Goal: Task Accomplishment & Management: Use online tool/utility

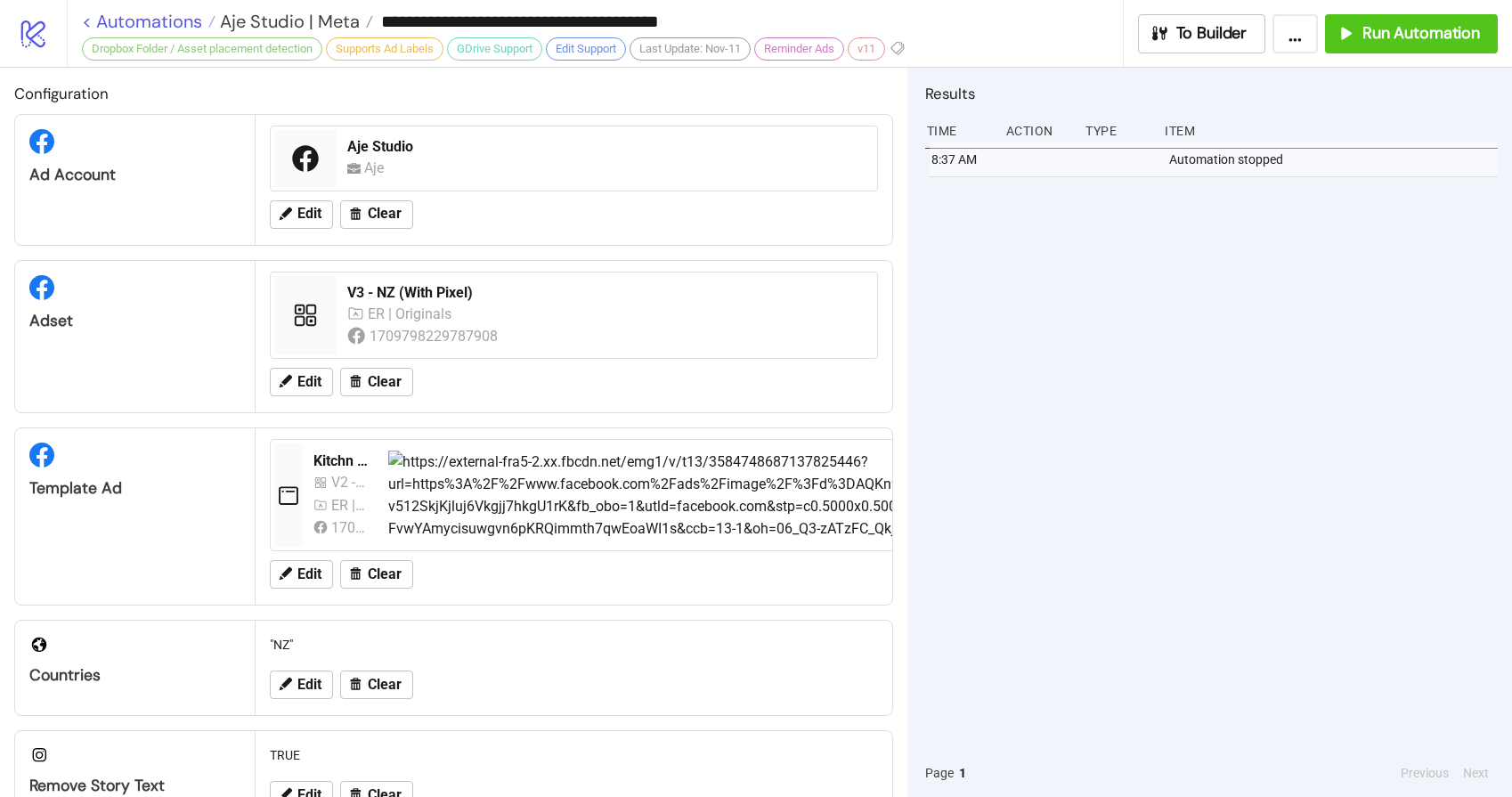
click at [124, 17] on link "< Automations" at bounding box center [148, 21] width 133 height 18
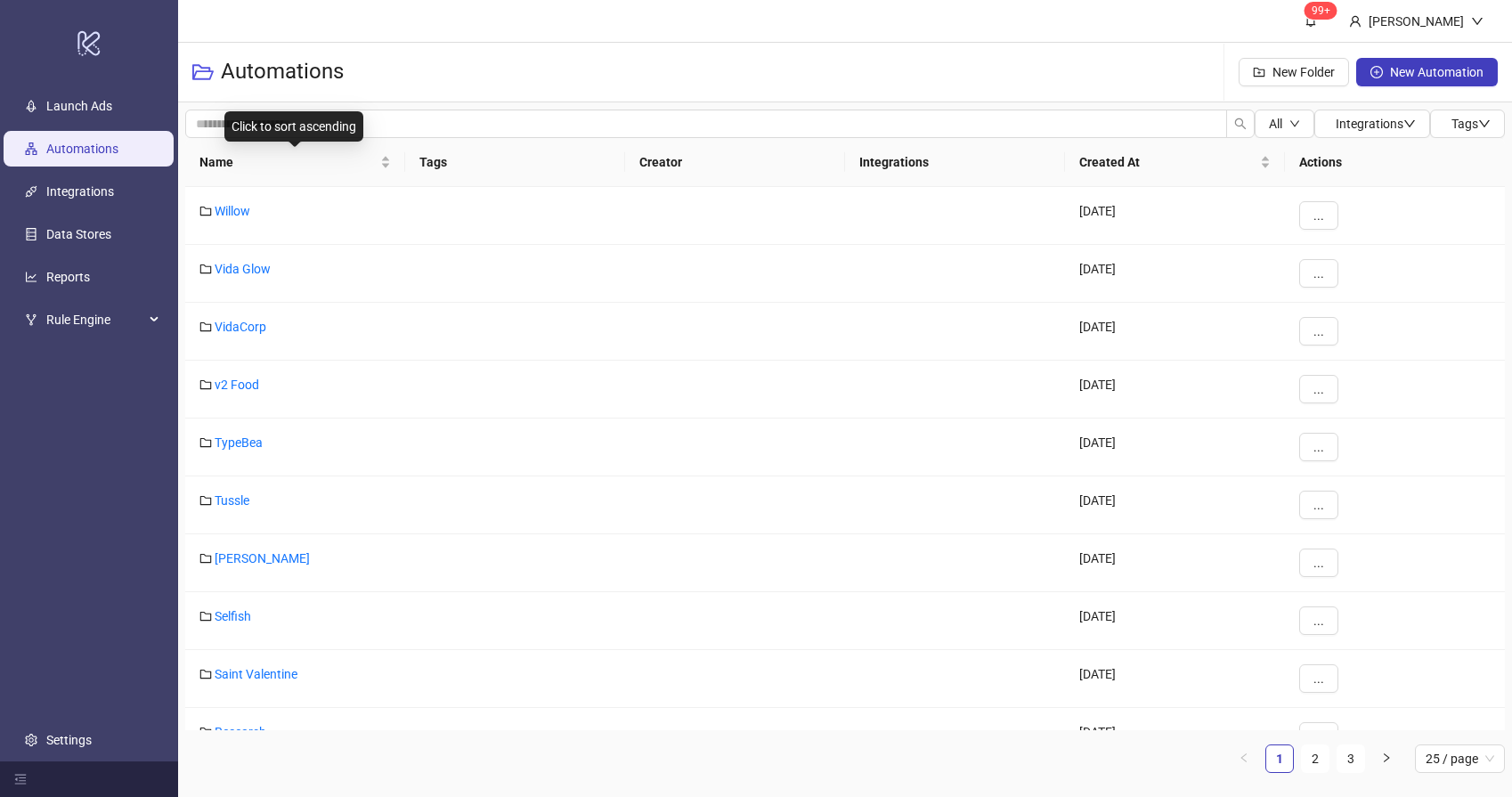
click at [262, 161] on span "Name" at bounding box center [288, 162] width 178 height 20
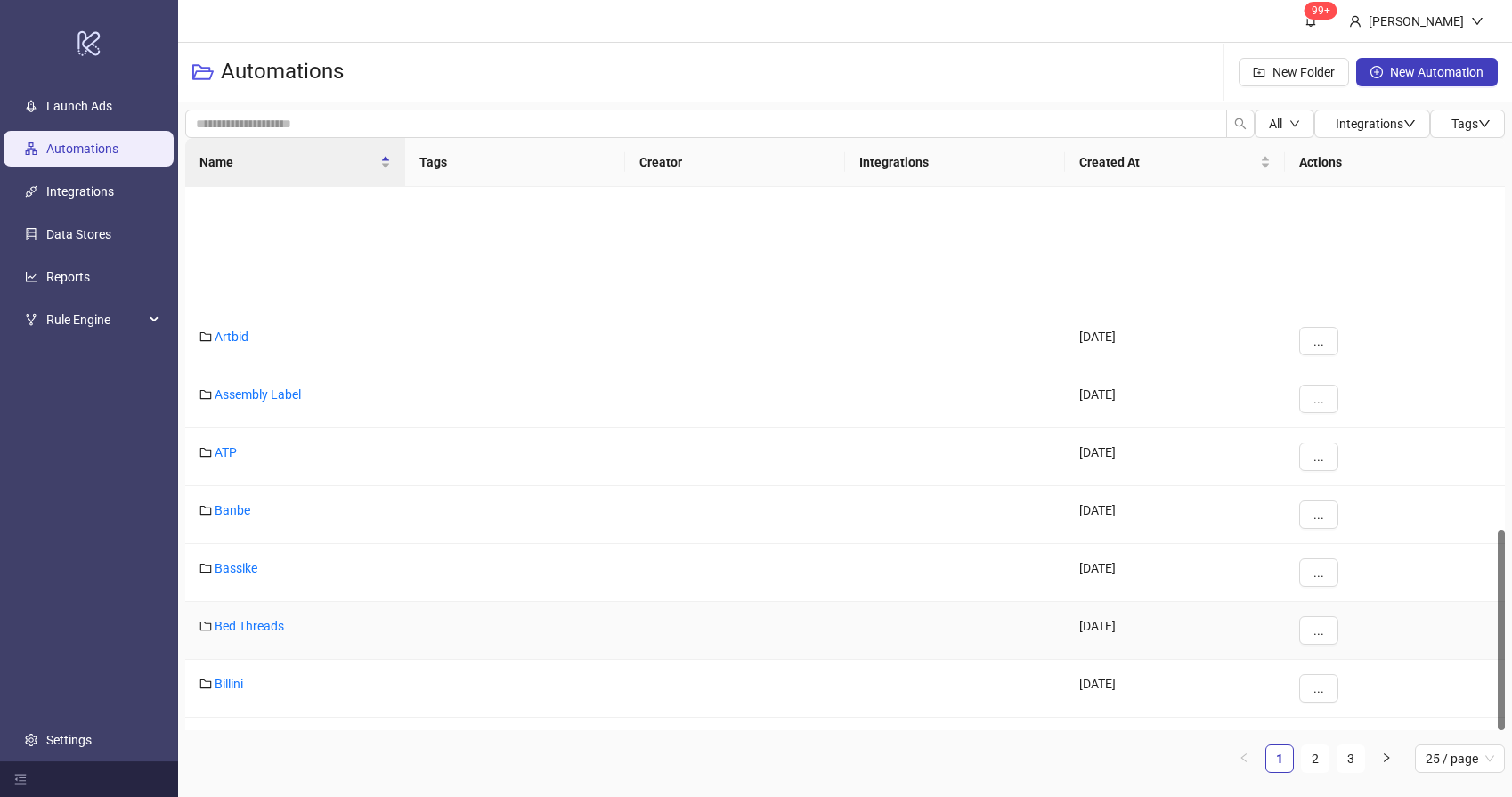
scroll to position [925, 0]
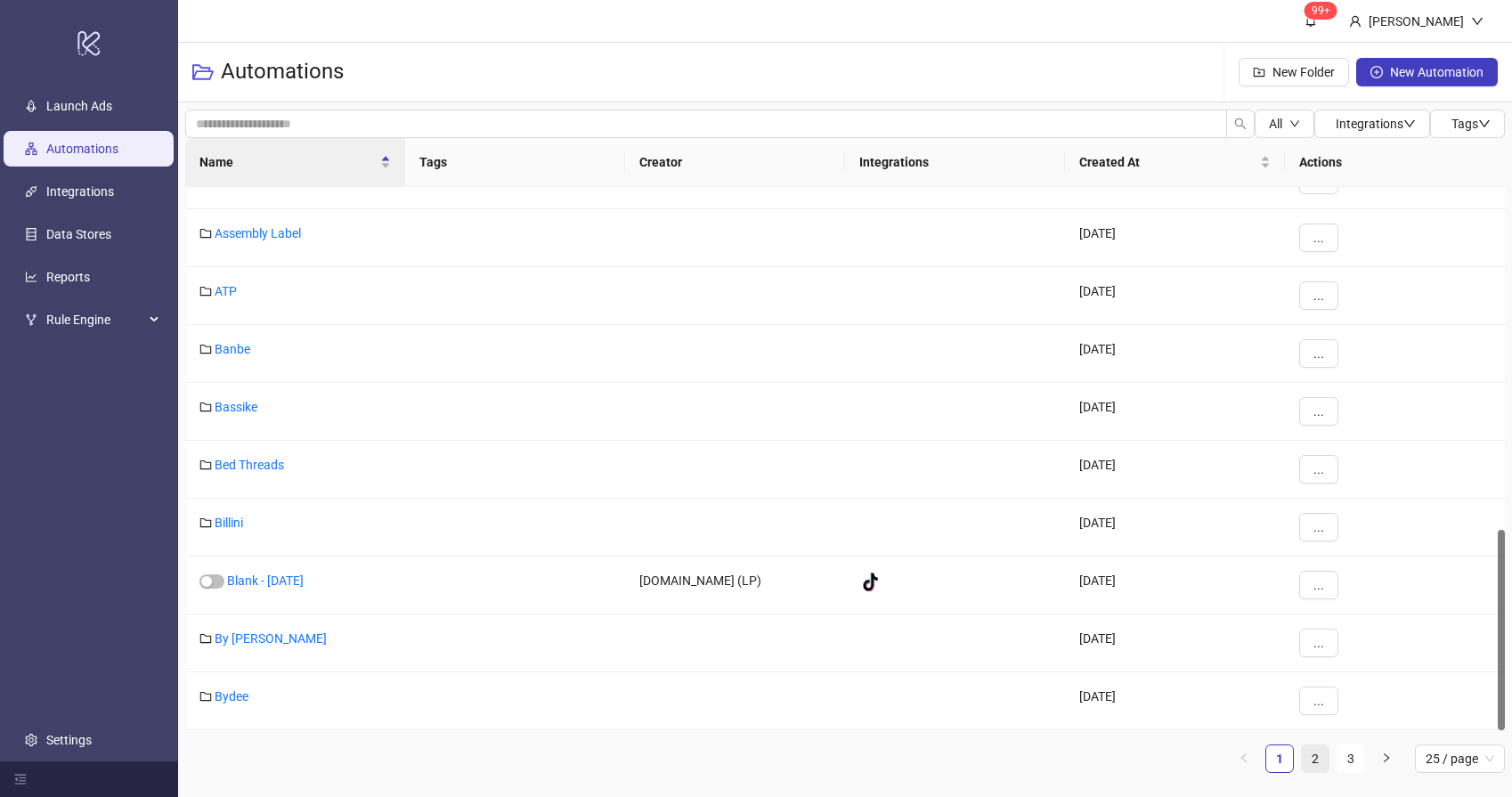
click at [1316, 754] on link "2" at bounding box center [1315, 758] width 26 height 26
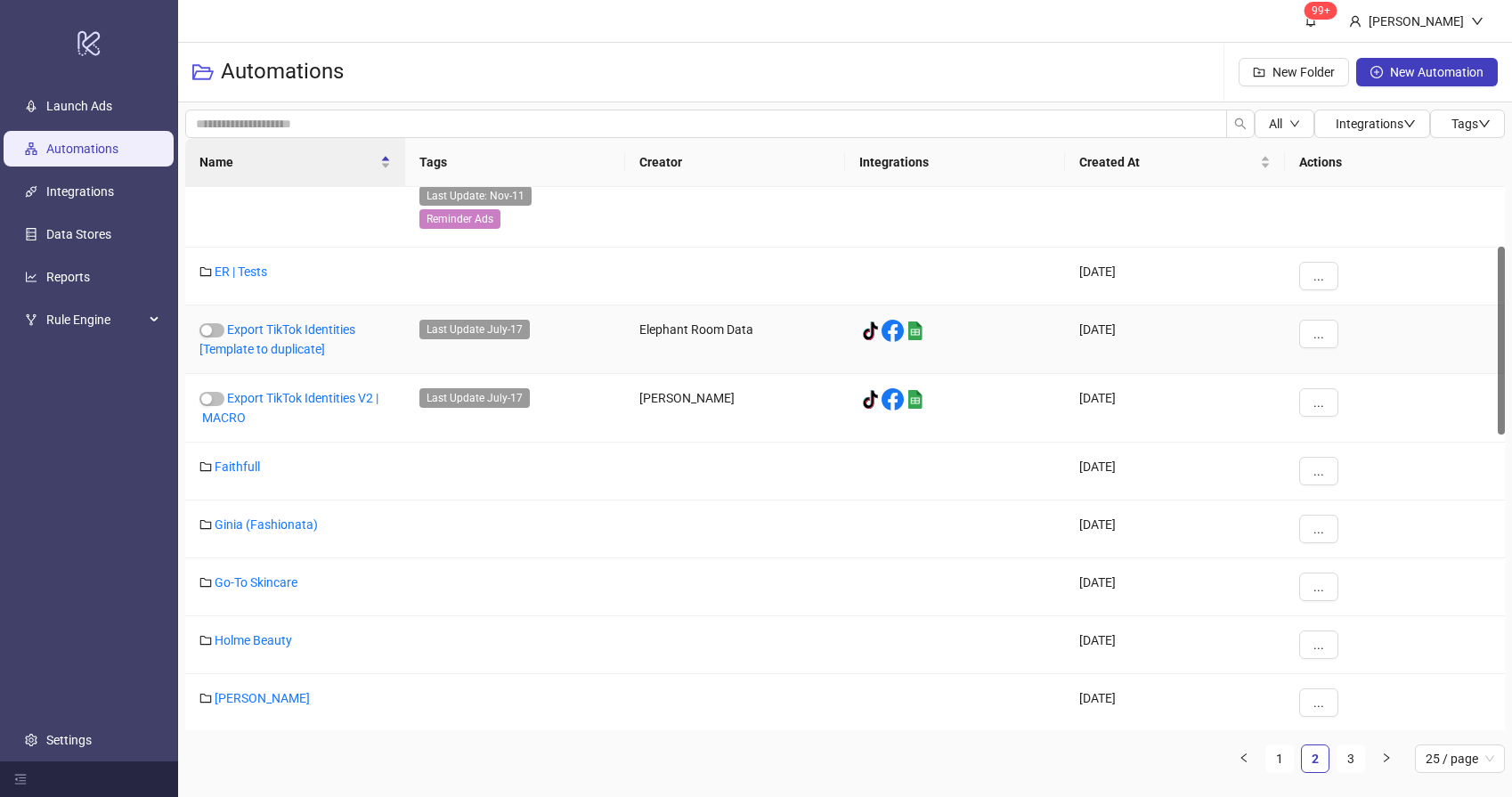
scroll to position [1023, 0]
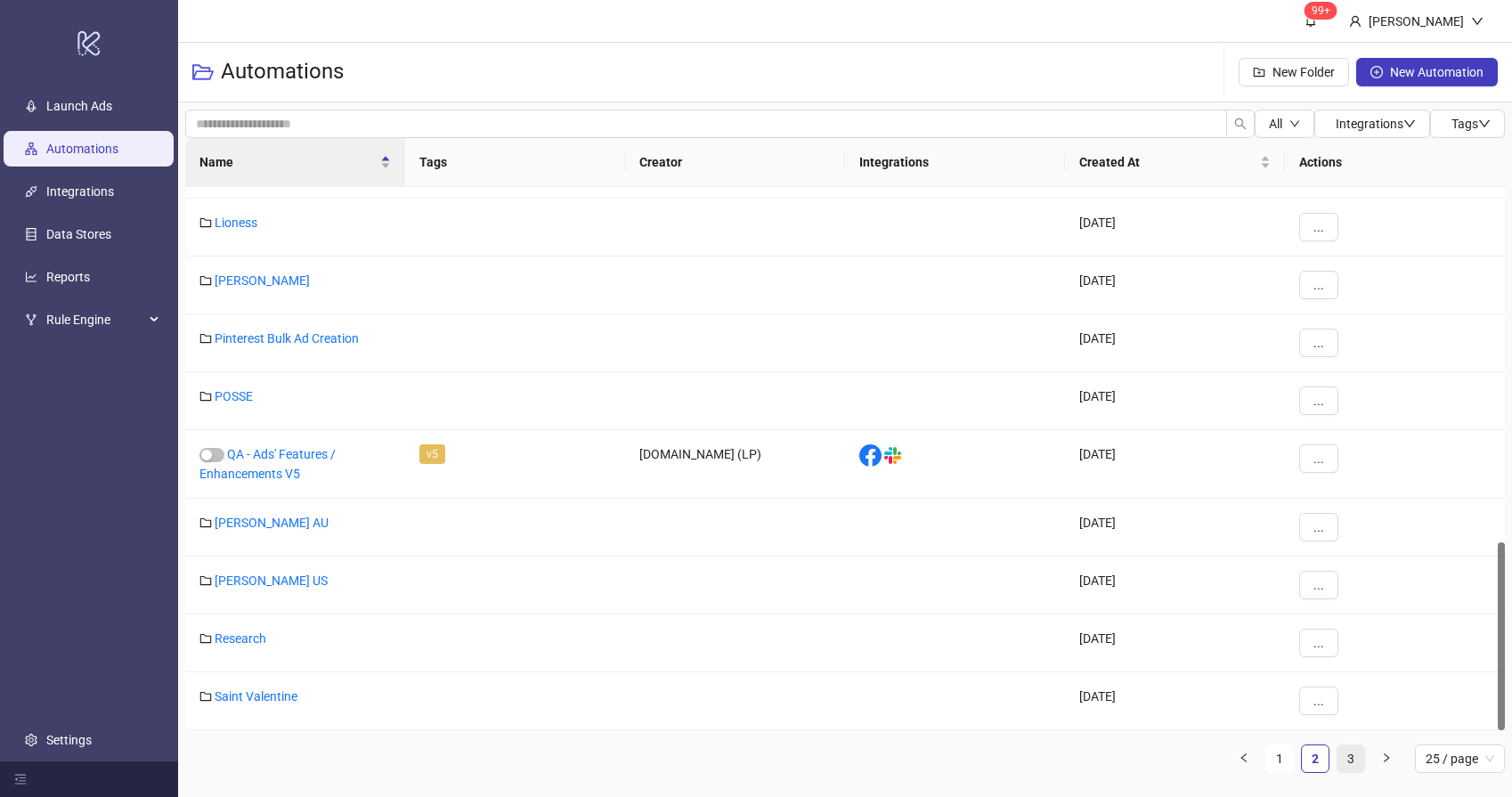
click at [1347, 758] on link "3" at bounding box center [1350, 758] width 26 height 26
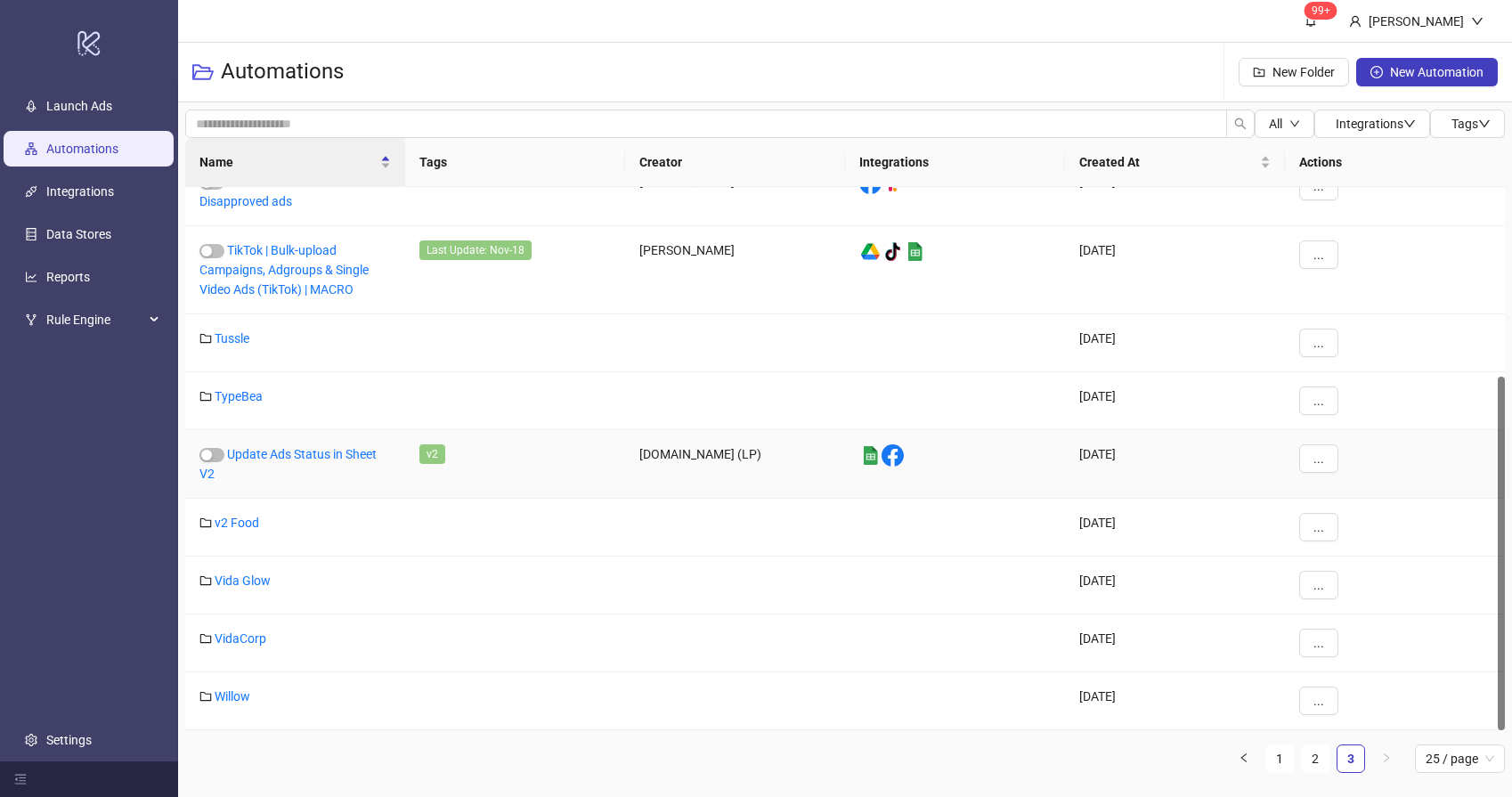
scroll to position [0, 0]
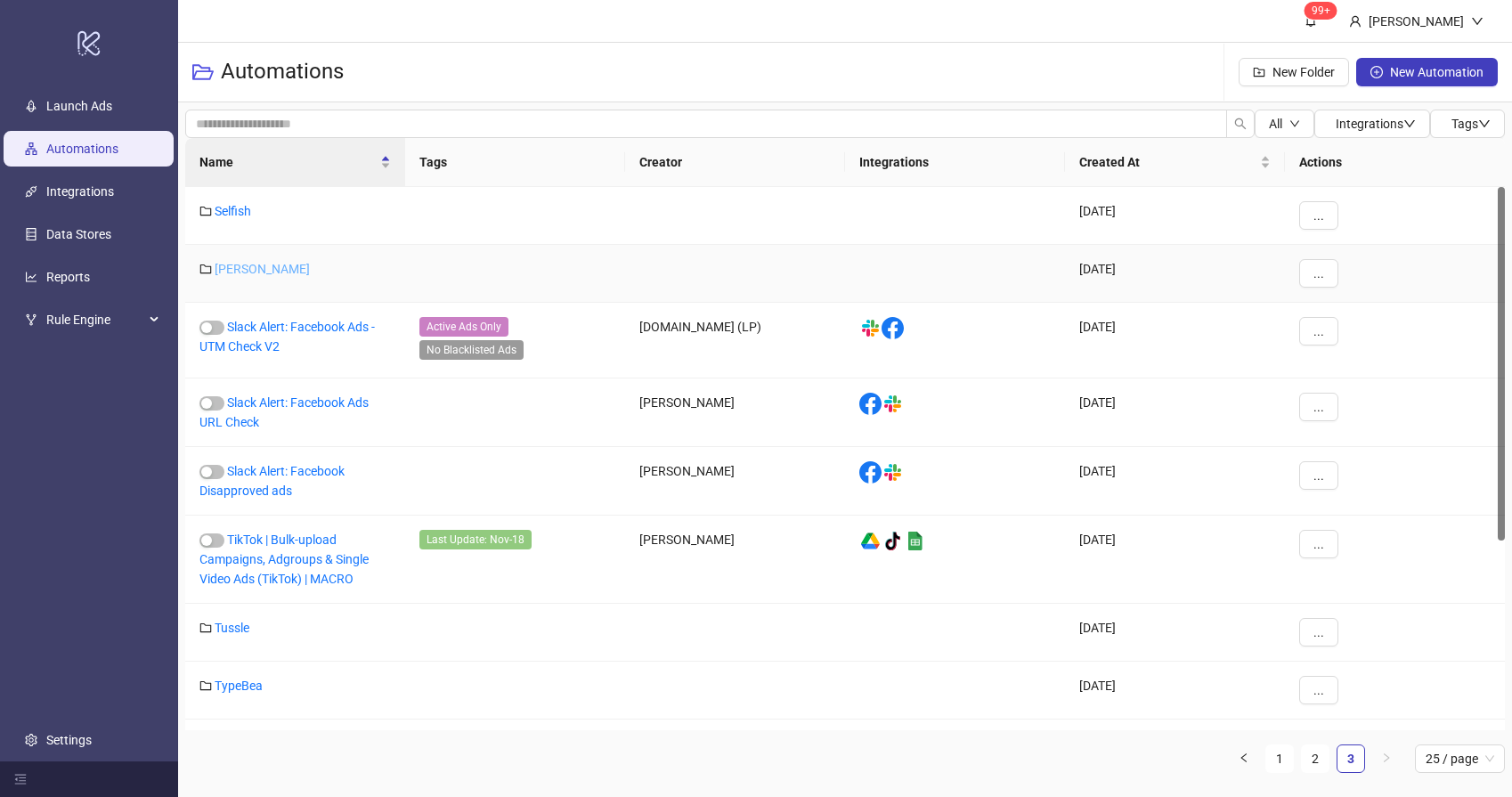
click at [258, 269] on link "[PERSON_NAME]" at bounding box center [261, 269] width 95 height 14
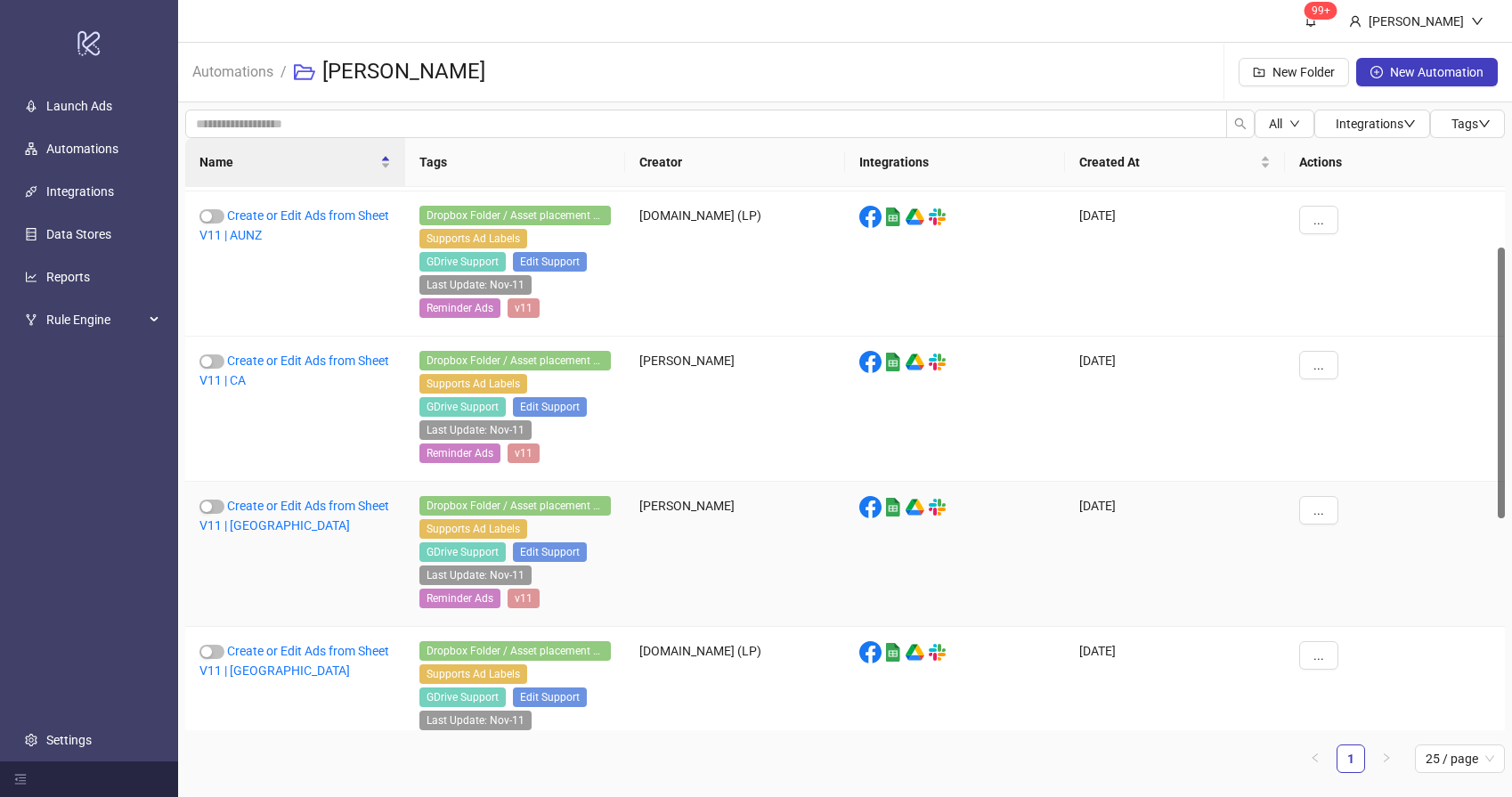
scroll to position [214, 0]
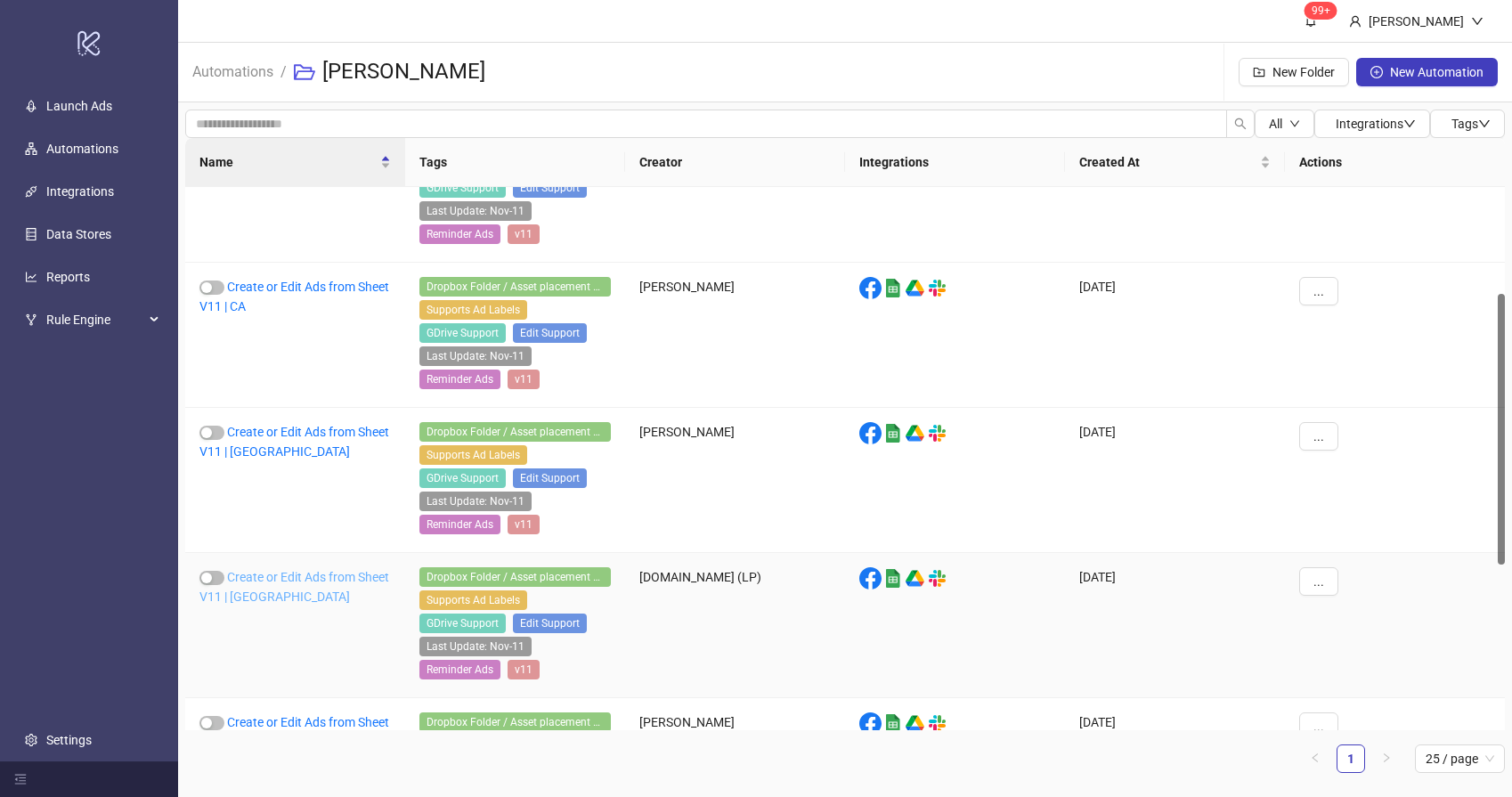
click at [251, 583] on link "Create or Edit Ads from Sheet V11 | [GEOGRAPHIC_DATA]" at bounding box center [294, 586] width 190 height 34
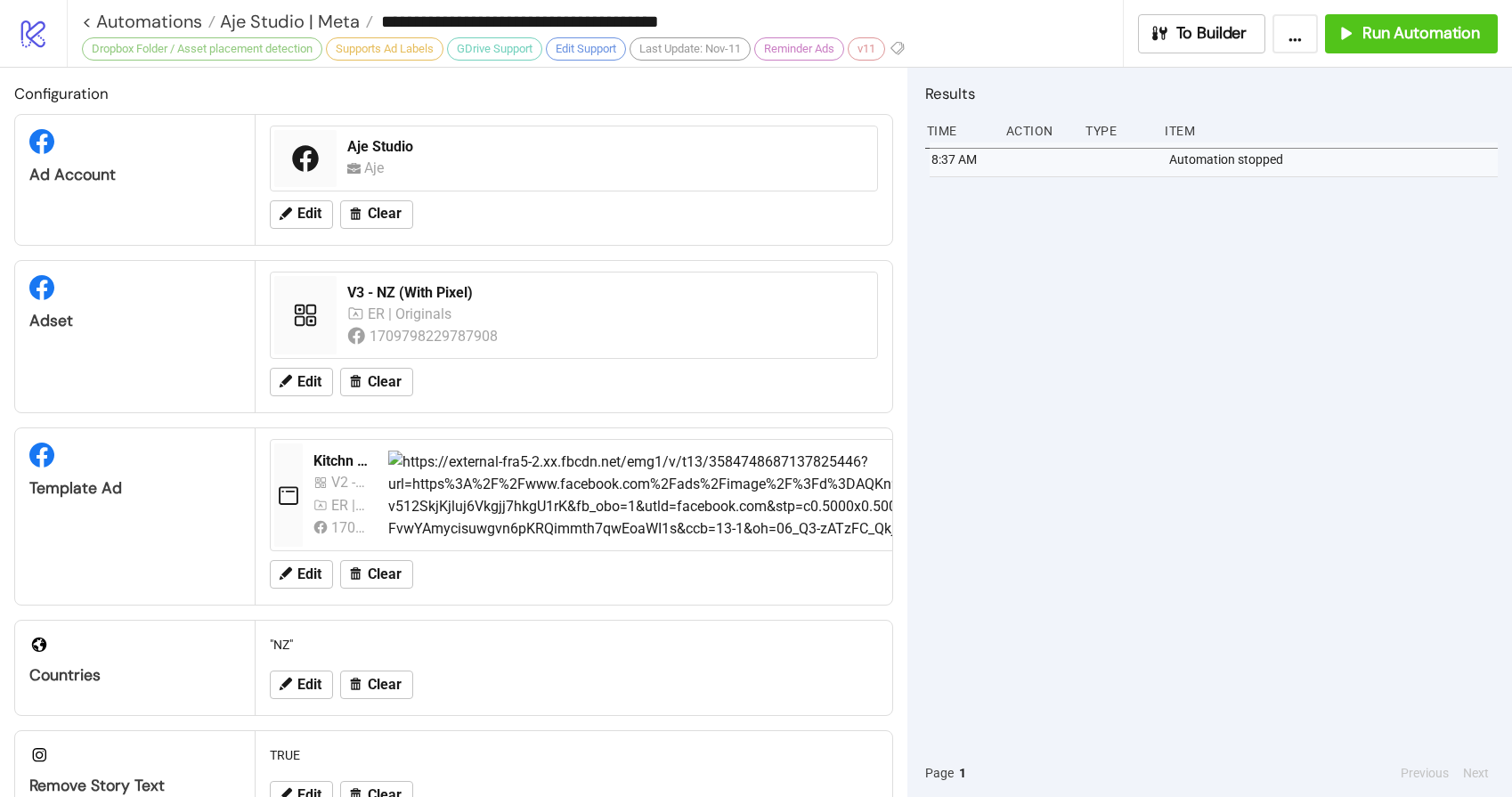
type input "**********"
click at [1179, 331] on div "8:02 AM Automation stopped" at bounding box center [1210, 445] width 572 height 606
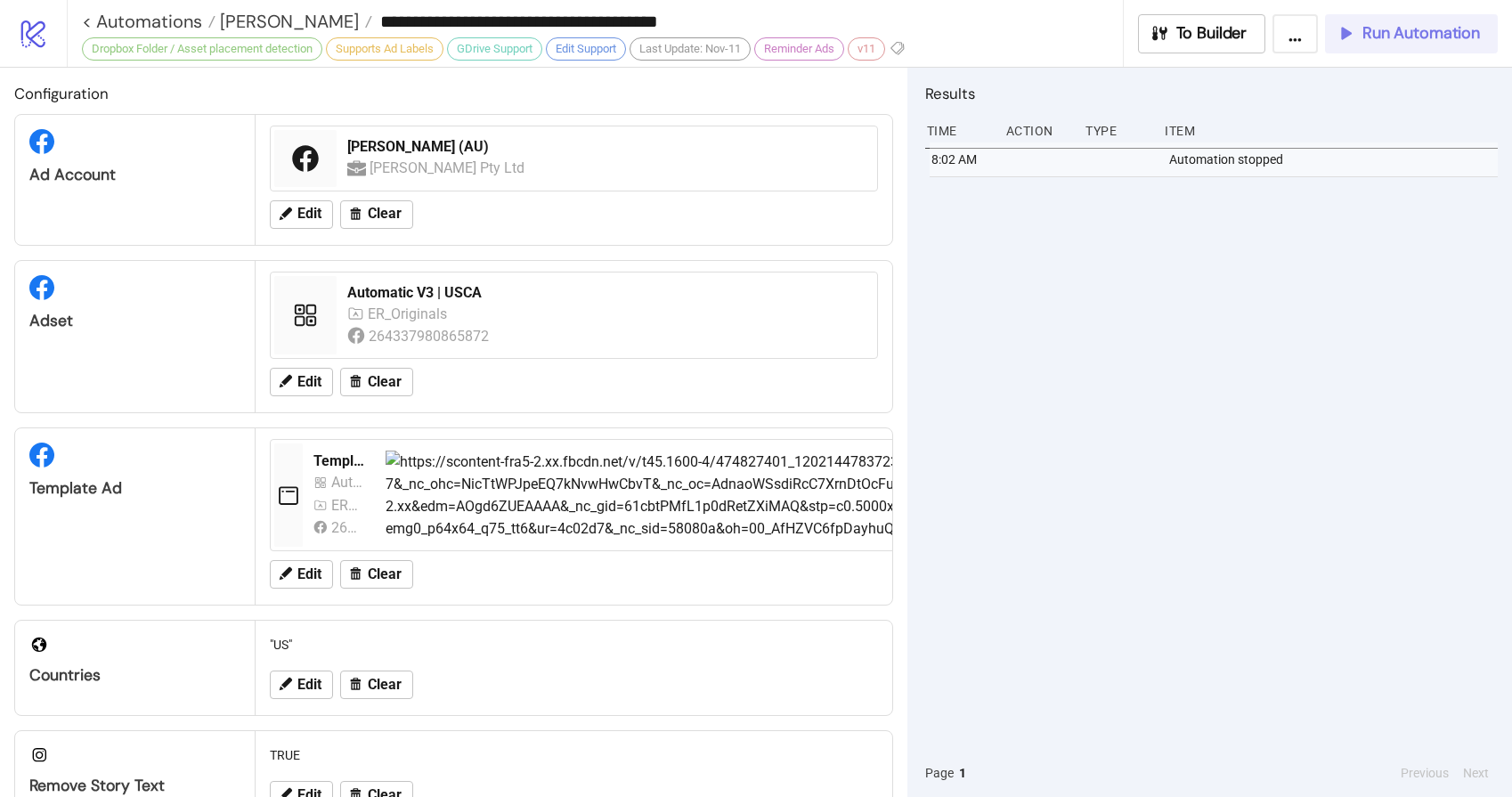
click at [1384, 32] on span "Run Automation" at bounding box center [1420, 34] width 117 height 21
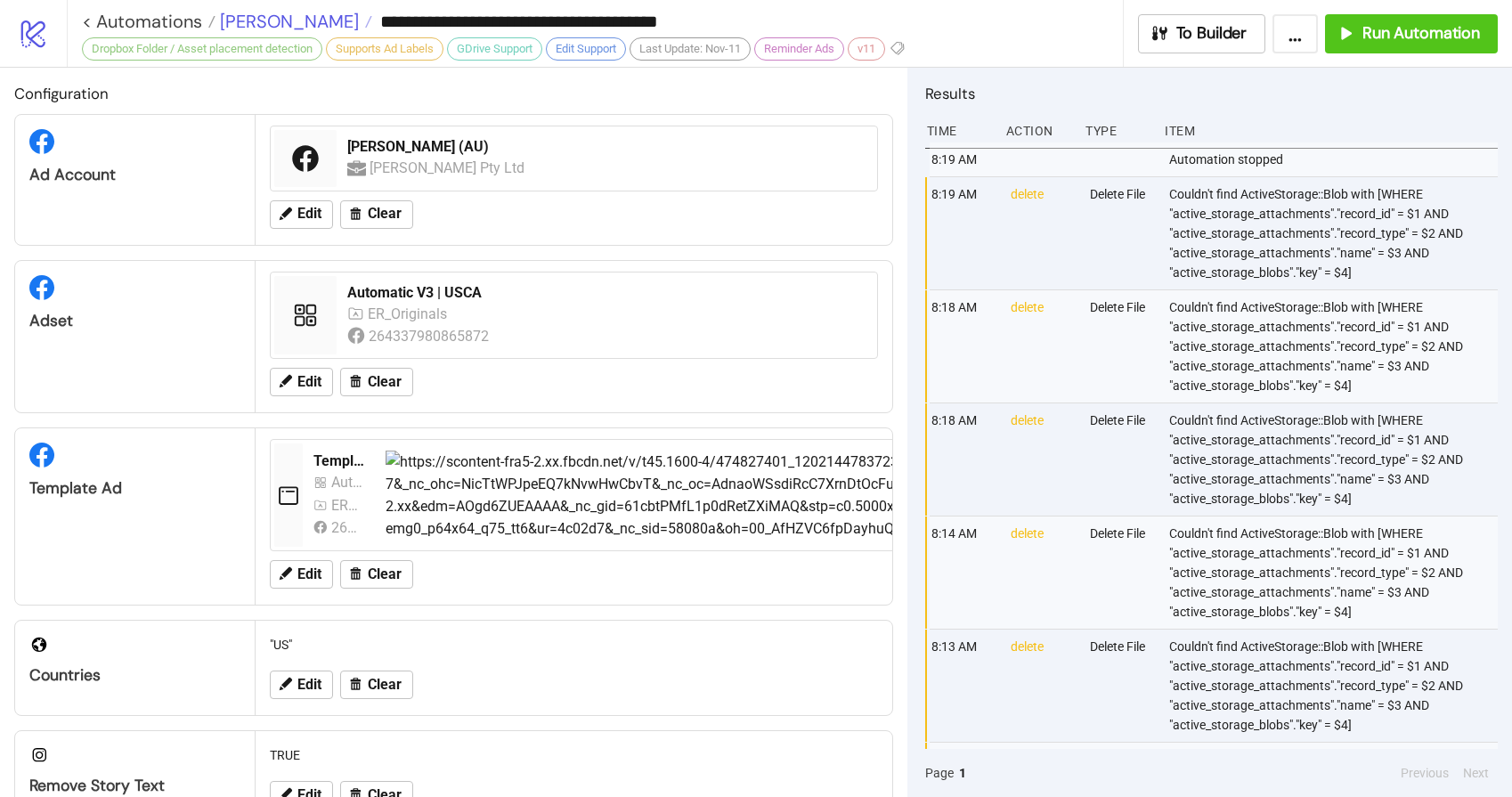
click at [261, 18] on span "[PERSON_NAME]" at bounding box center [287, 21] width 144 height 23
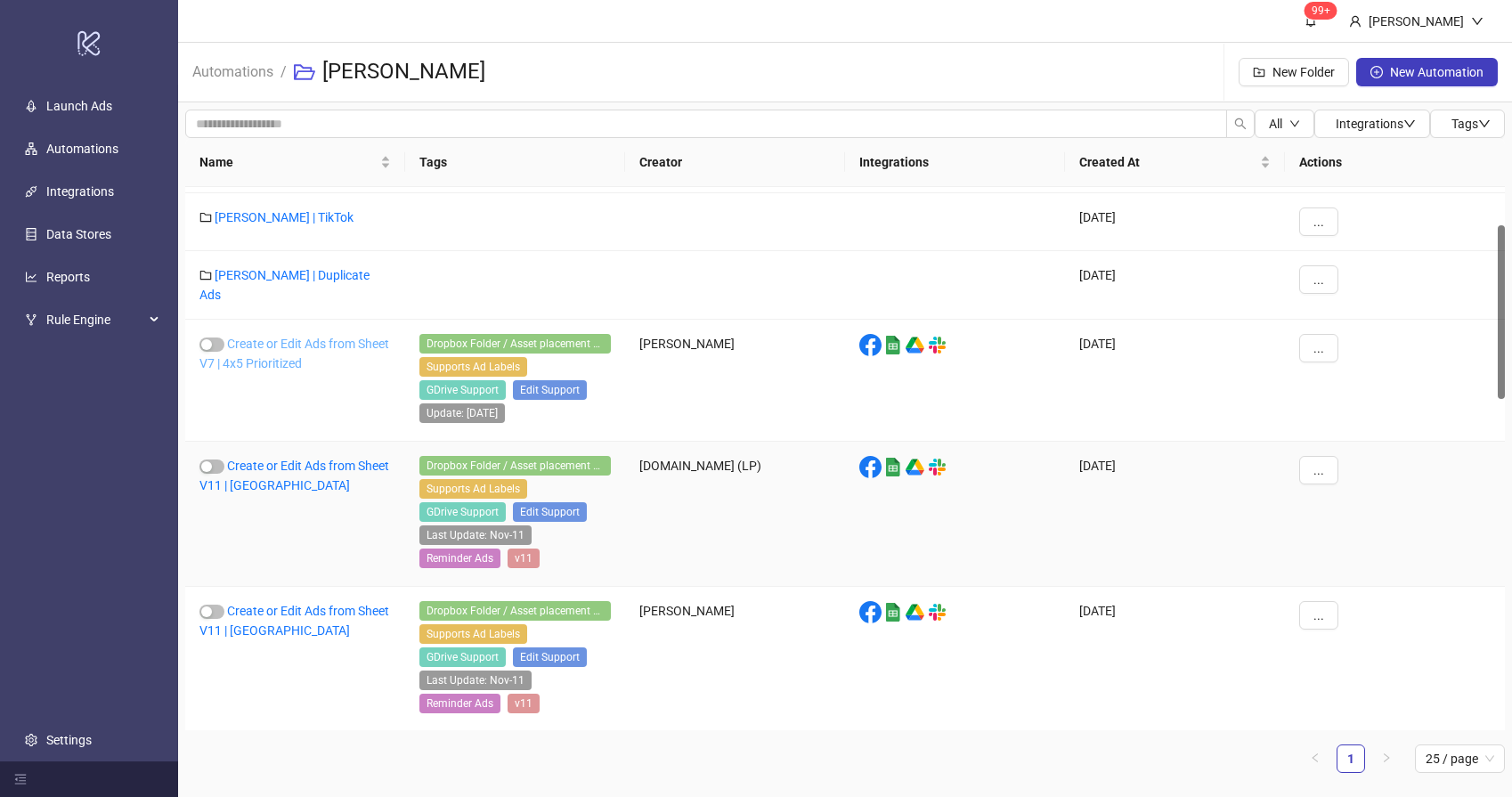
scroll to position [334, 0]
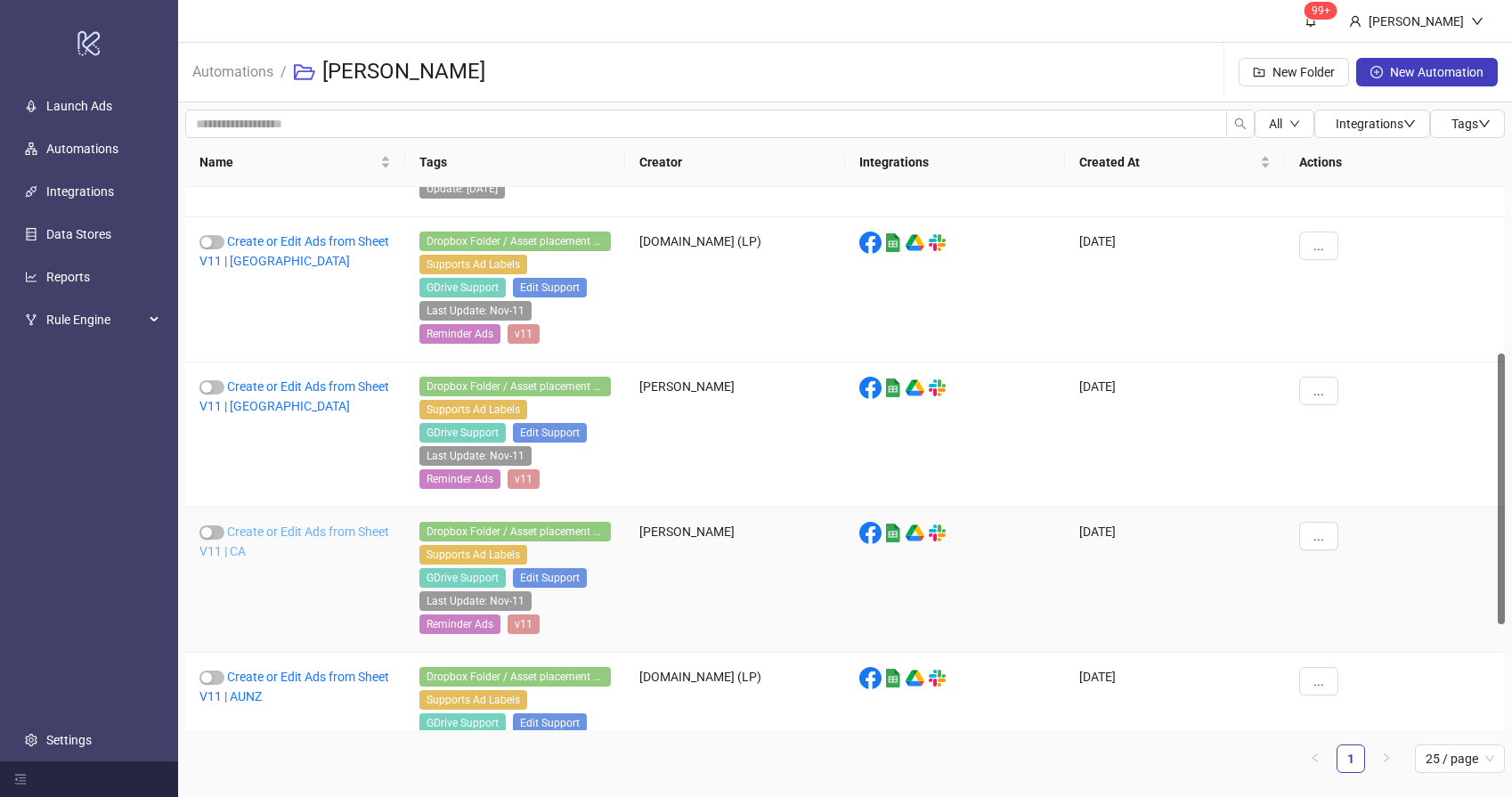
click at [283, 527] on link "Create or Edit Ads from Sheet V11 | CA" at bounding box center [294, 541] width 190 height 34
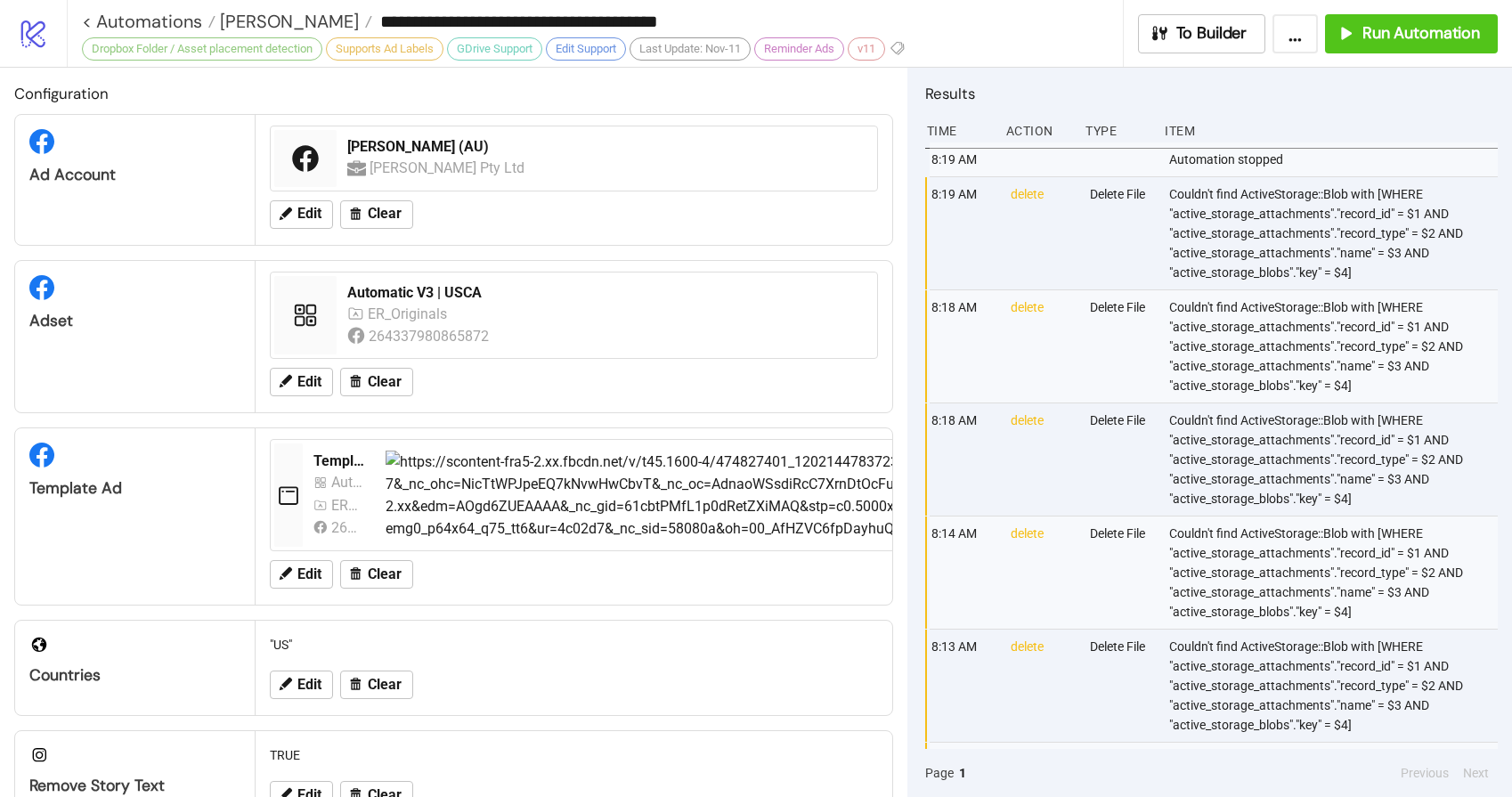
type input "**********"
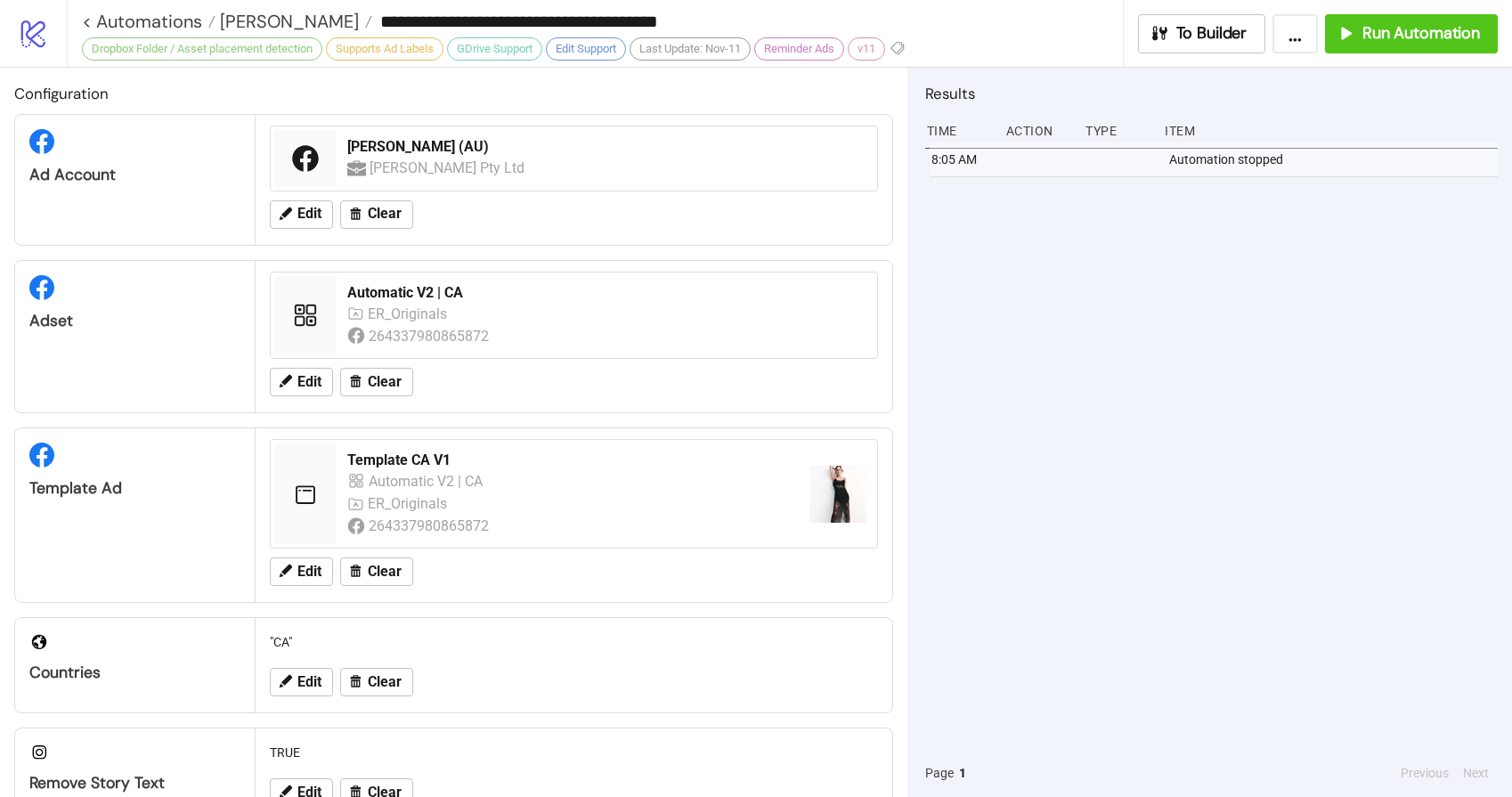
click at [996, 336] on div "8:05 AM Automation stopped" at bounding box center [1210, 445] width 572 height 606
click at [1418, 40] on span "Run Automation" at bounding box center [1420, 34] width 117 height 21
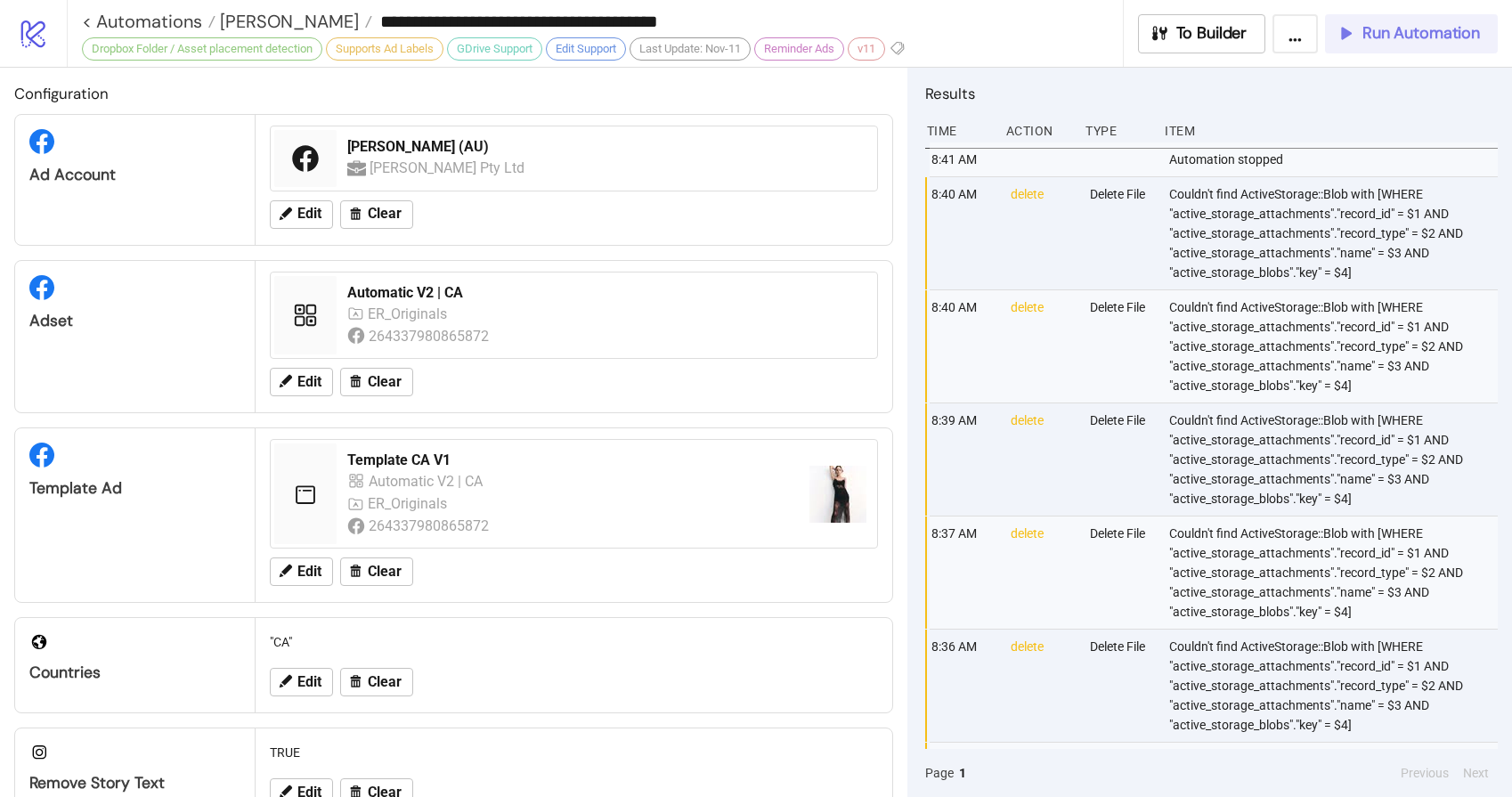
click at [1438, 24] on span "Run Automation" at bounding box center [1420, 34] width 117 height 21
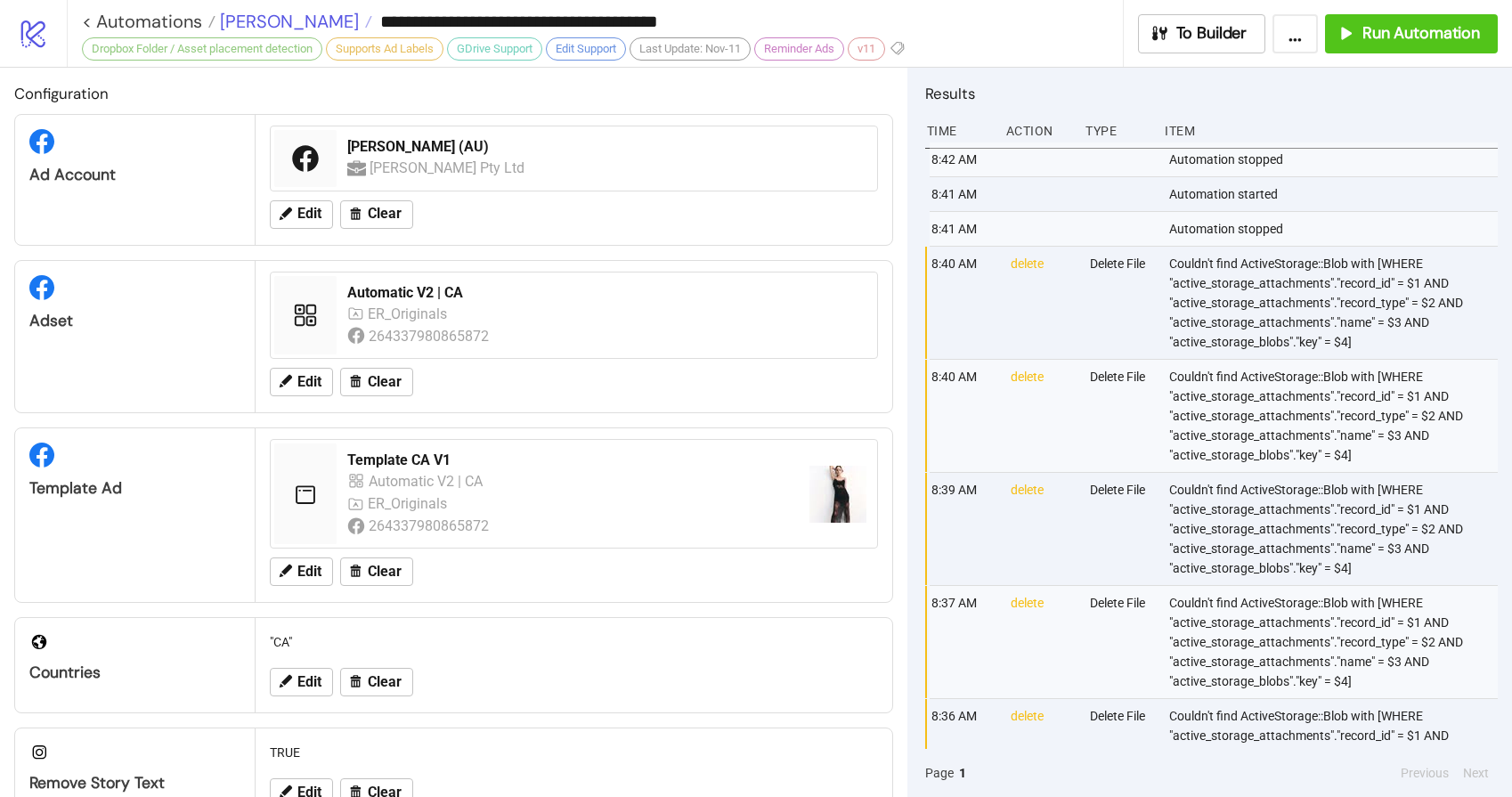
click at [237, 24] on span "[PERSON_NAME]" at bounding box center [287, 21] width 144 height 23
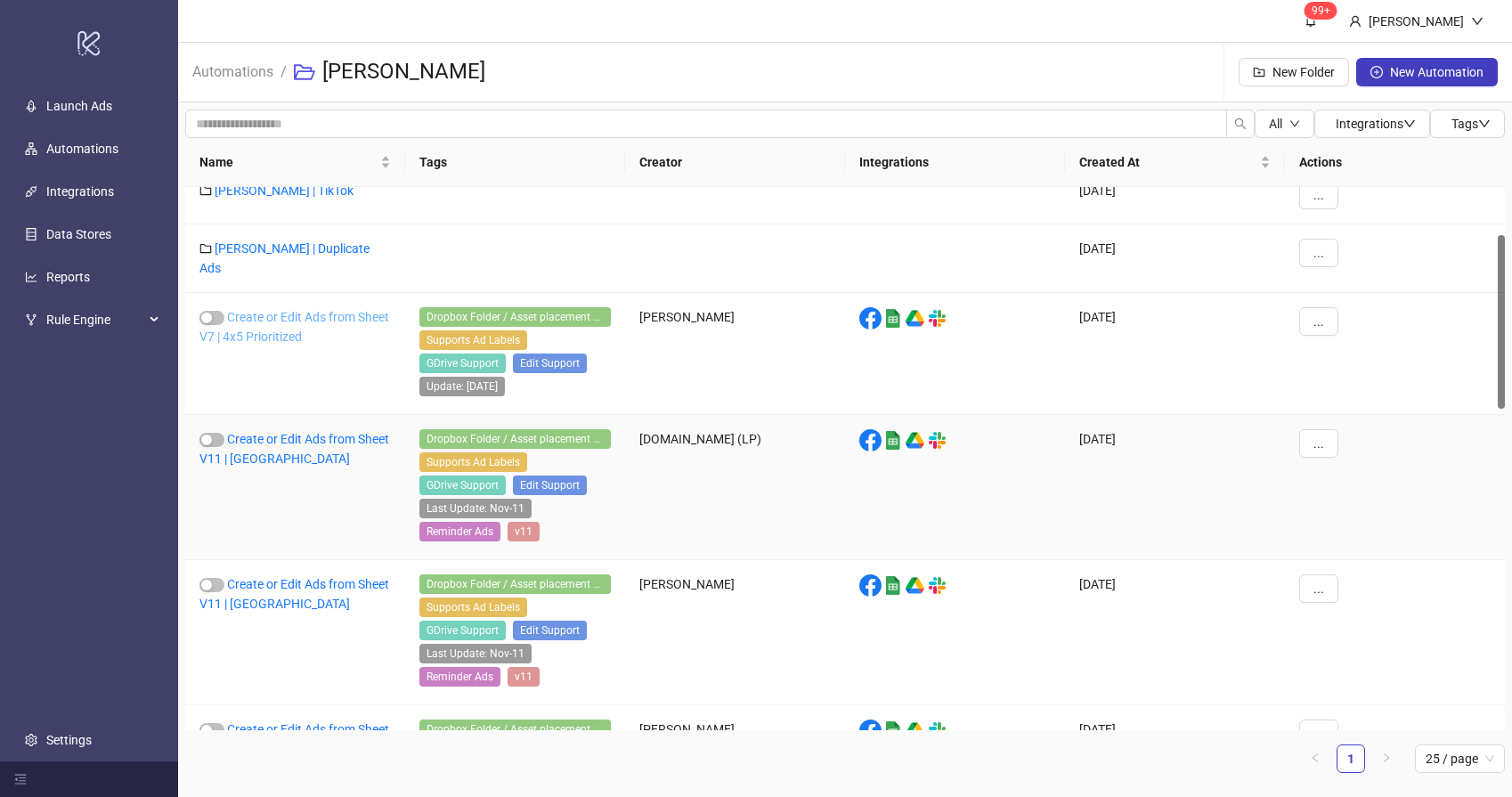
scroll to position [295, 0]
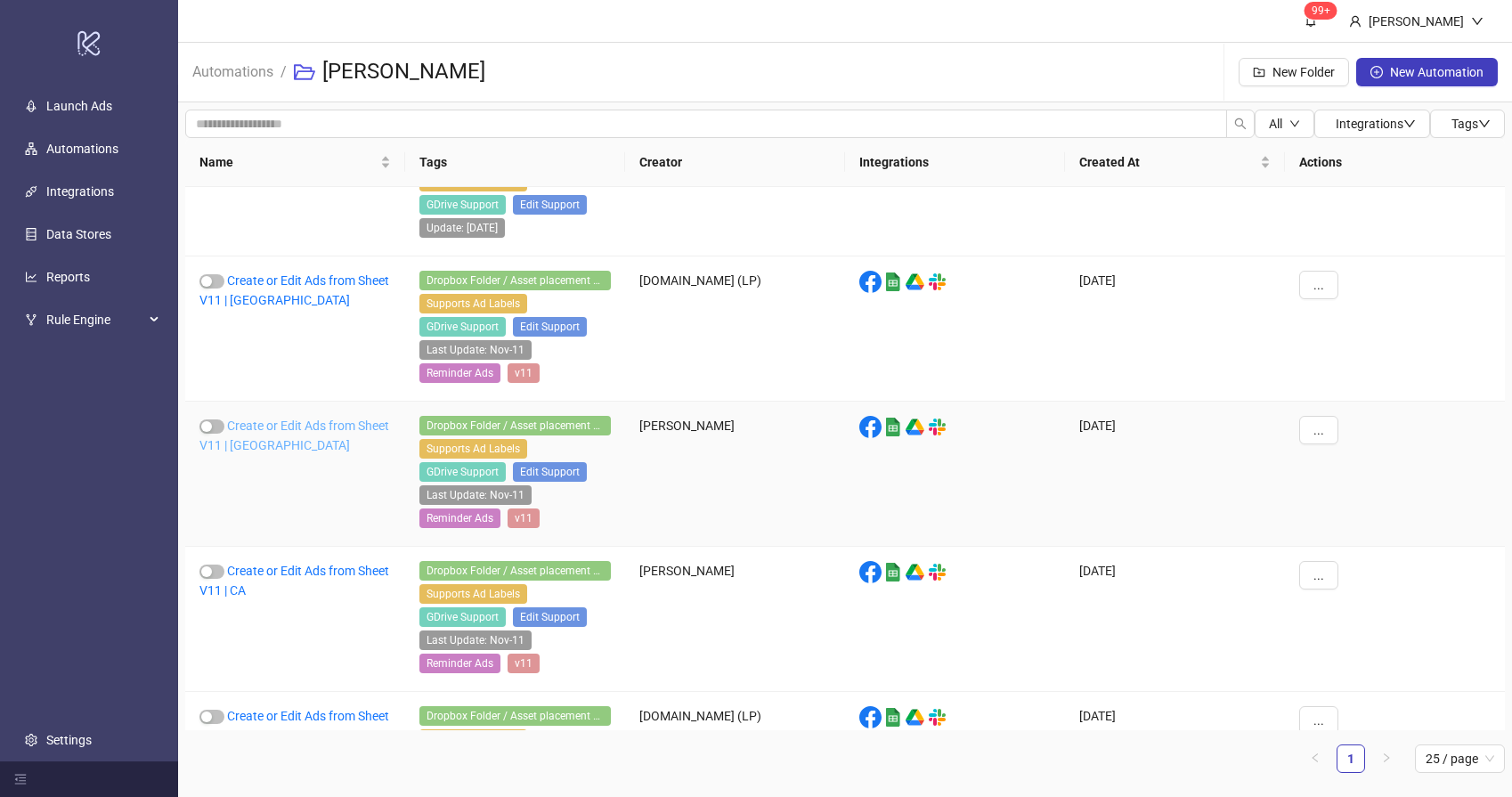
click at [247, 437] on link "Create or Edit Ads from Sheet V11 | [GEOGRAPHIC_DATA]" at bounding box center [294, 435] width 190 height 34
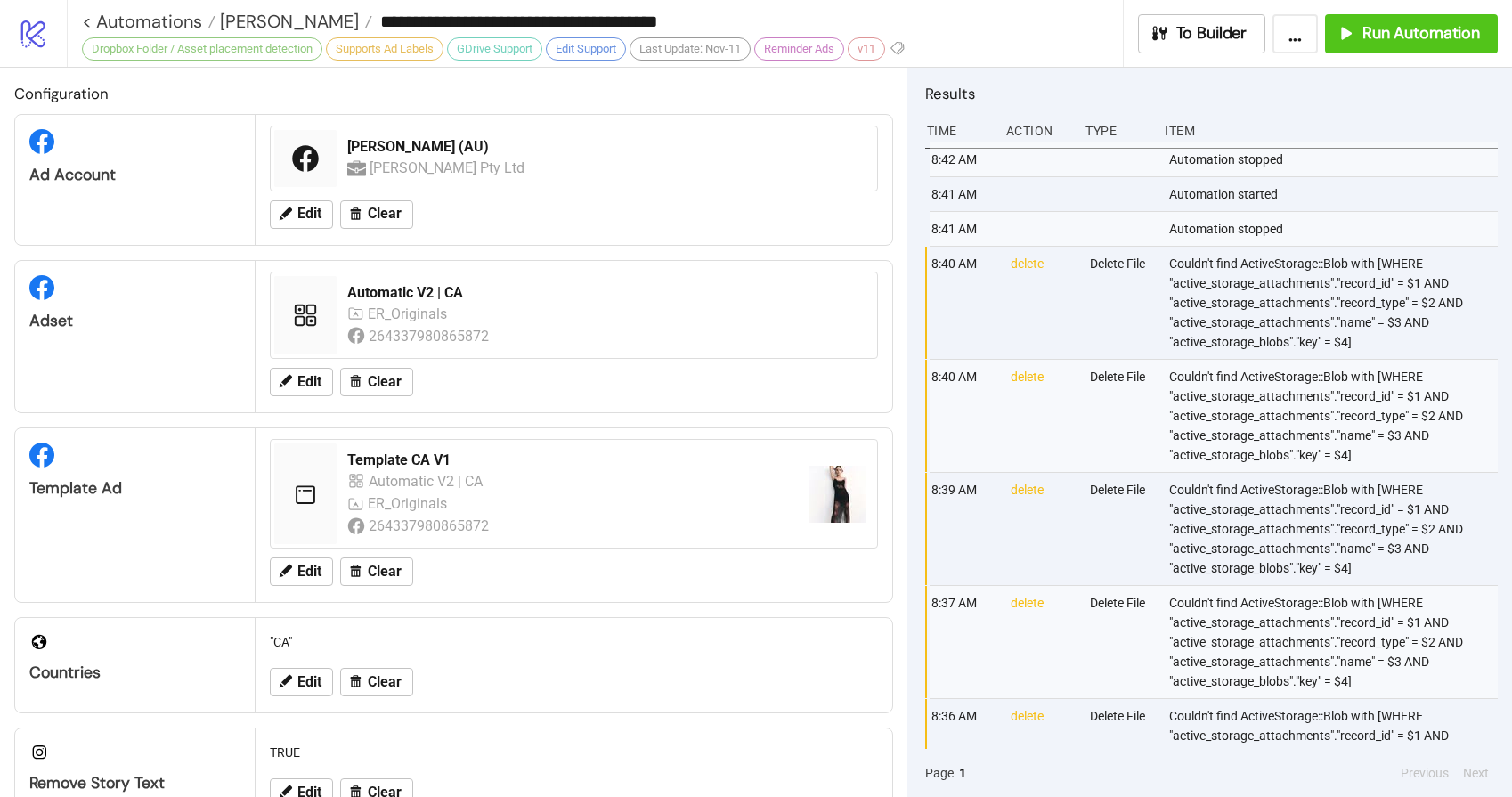
type input "**********"
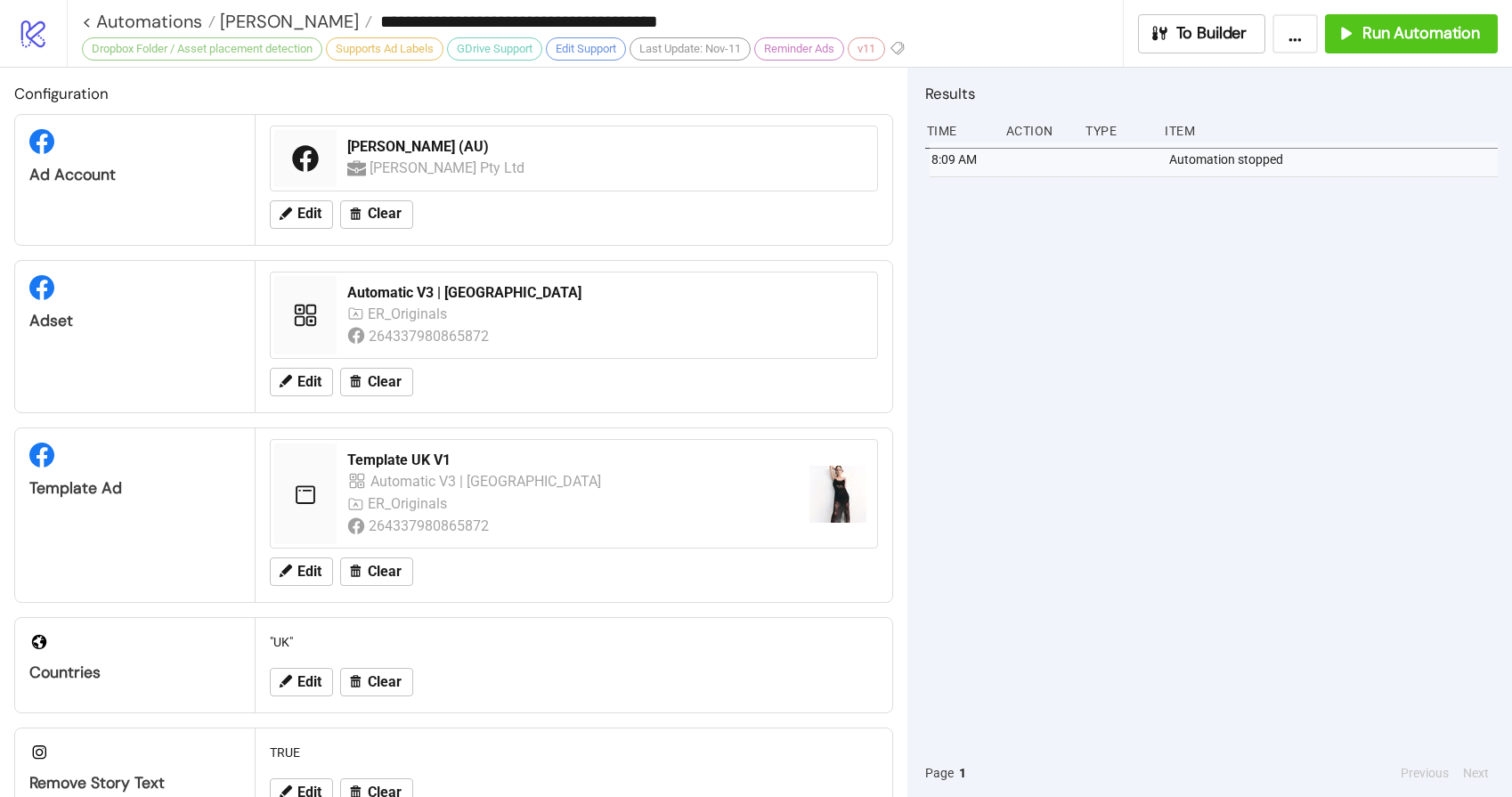
click at [1198, 374] on div "8:09 AM Automation stopped" at bounding box center [1210, 445] width 572 height 606
click at [1382, 27] on span "Run Automation" at bounding box center [1420, 34] width 117 height 21
